Goal: Navigation & Orientation: Find specific page/section

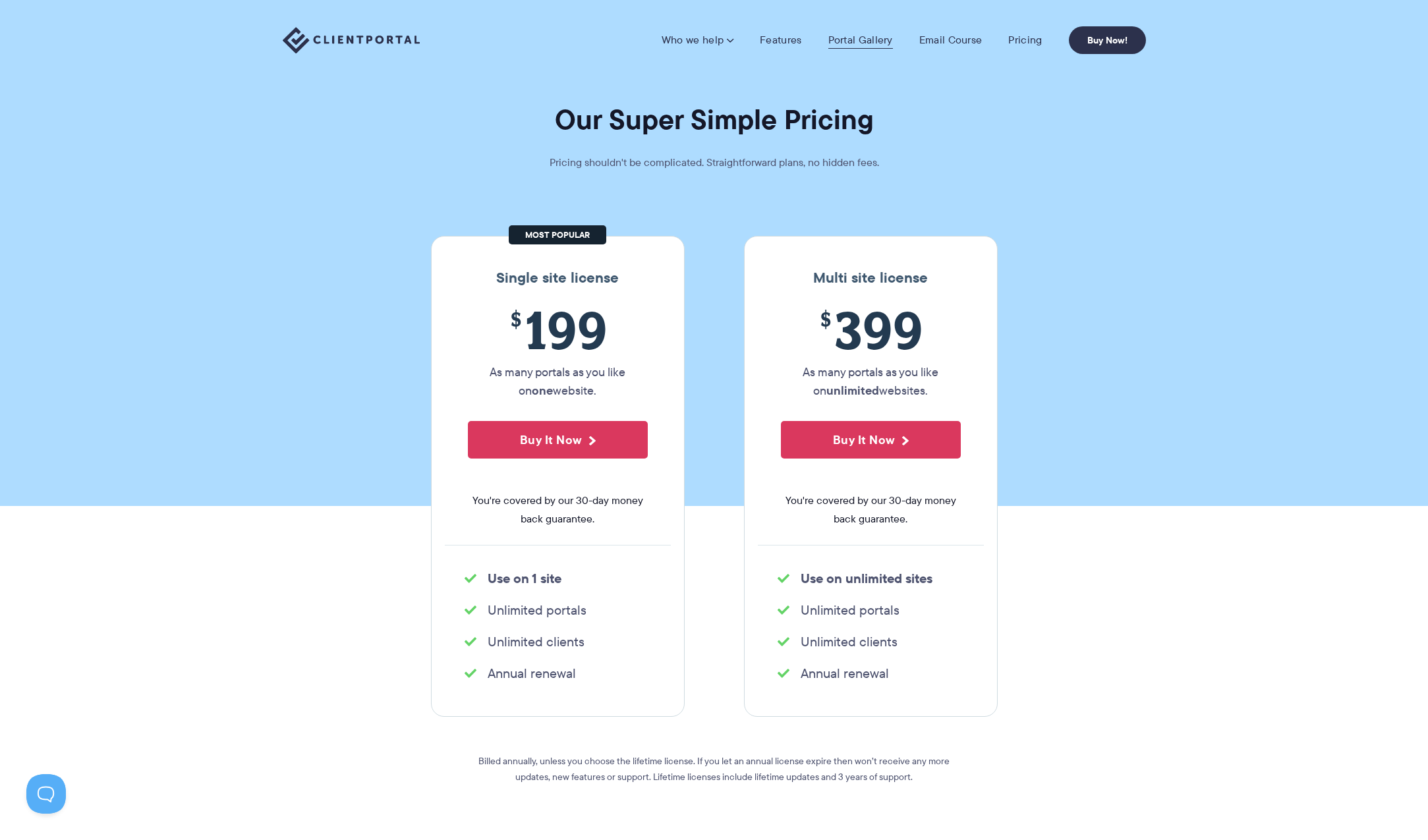
click at [847, 41] on link "Portal Gallery" at bounding box center [861, 40] width 65 height 13
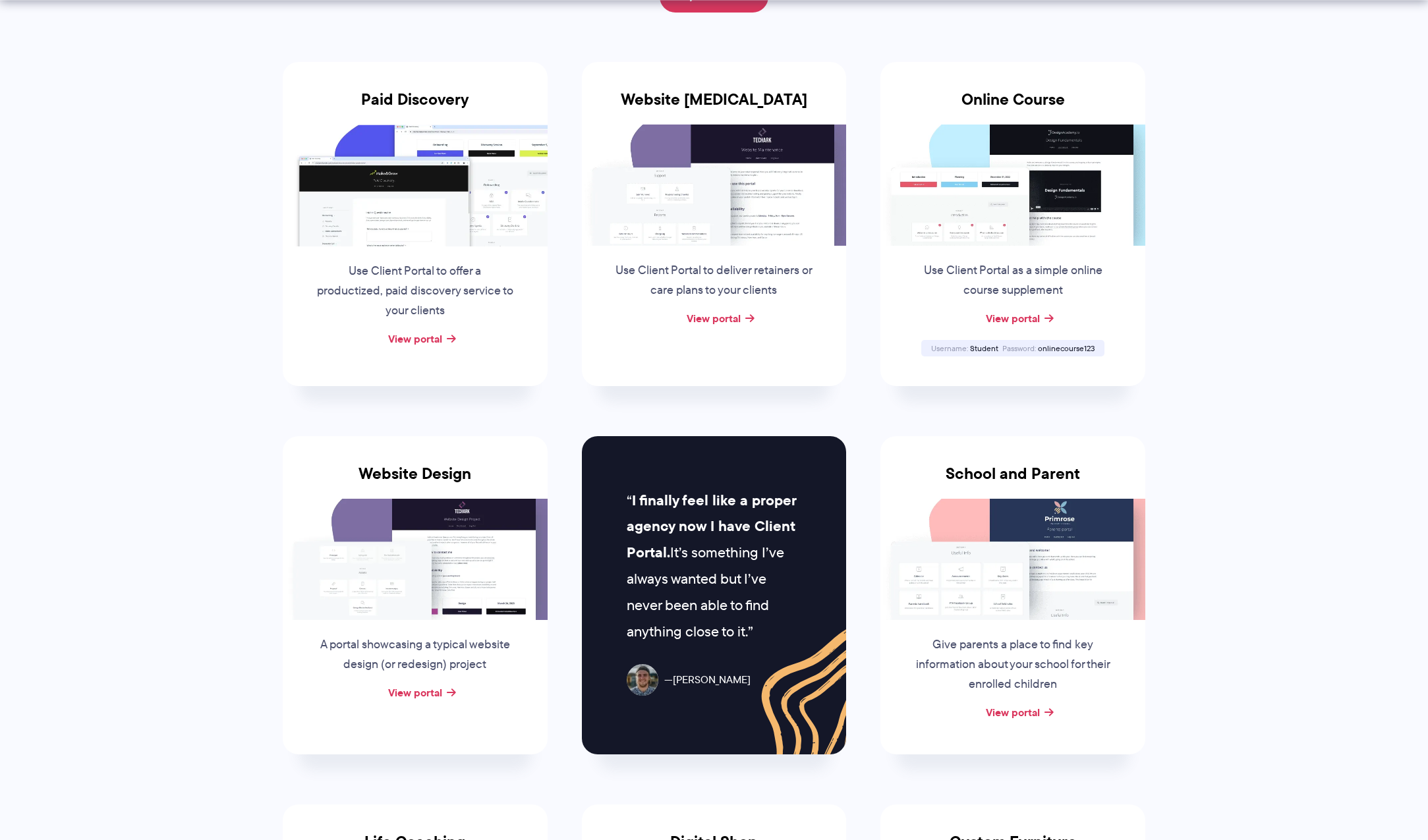
scroll to position [263, 0]
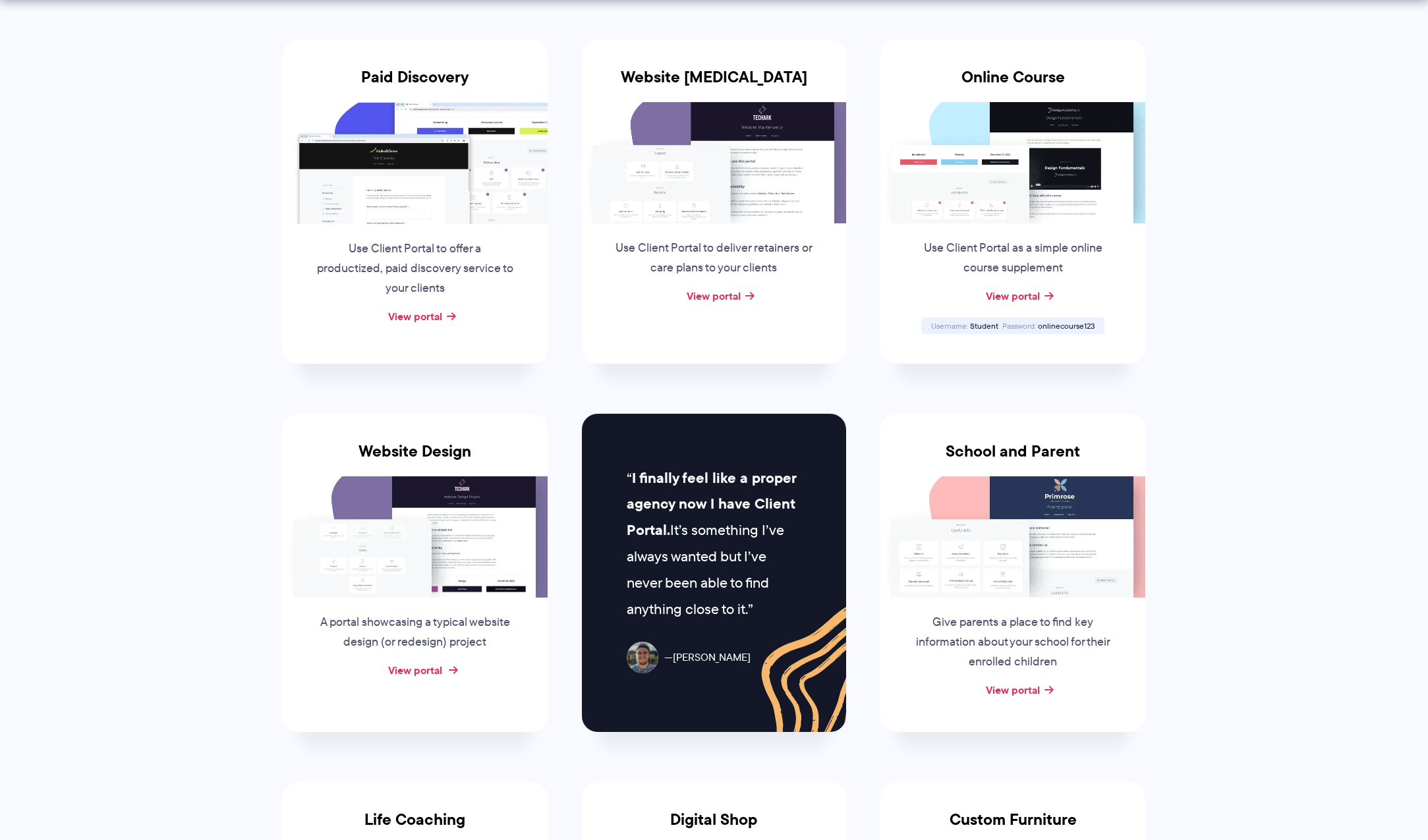
click at [436, 666] on link "View portal" at bounding box center [415, 670] width 54 height 16
